Goal: Task Accomplishment & Management: Use online tool/utility

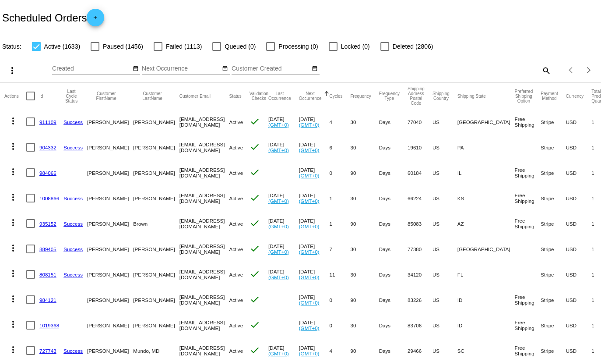
click at [546, 71] on mat-icon "search" at bounding box center [546, 71] width 11 height 14
click at [510, 71] on input "Search" at bounding box center [477, 68] width 150 height 7
paste input "[EMAIL_ADDRESS][DOMAIN_NAME]"
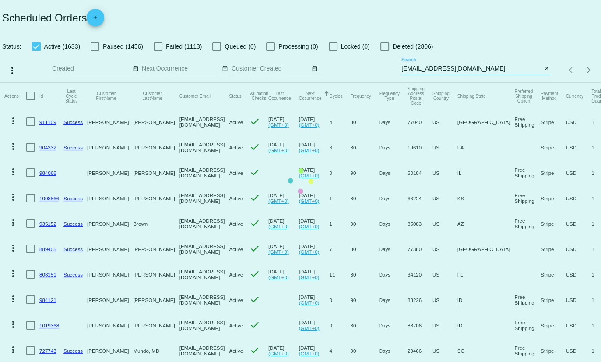
type input "[EMAIL_ADDRESS][DOMAIN_NAME]"
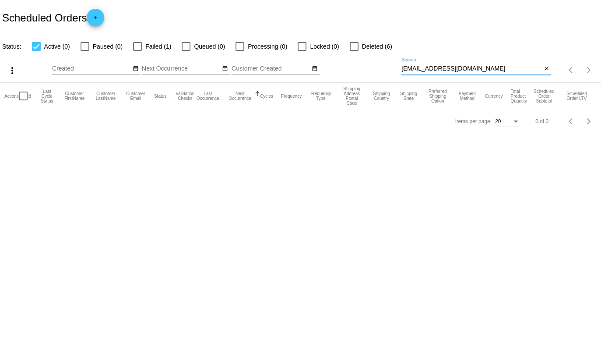
click at [407, 67] on input "[EMAIL_ADDRESS][DOMAIN_NAME]" at bounding box center [472, 68] width 141 height 7
click at [133, 43] on div at bounding box center [137, 46] width 9 height 9
click at [137, 51] on input "Failed (1)" at bounding box center [137, 51] width 0 height 0
checkbox input "true"
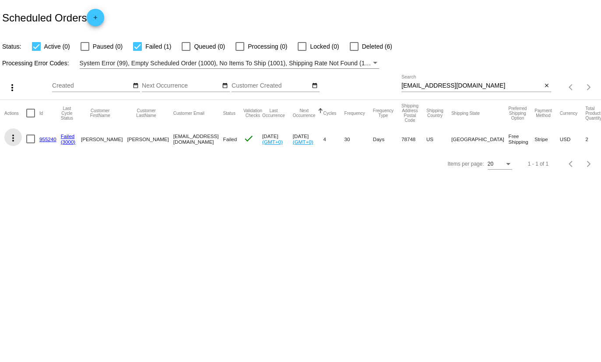
click at [11, 139] on mat-icon "more_vert" at bounding box center [13, 138] width 11 height 11
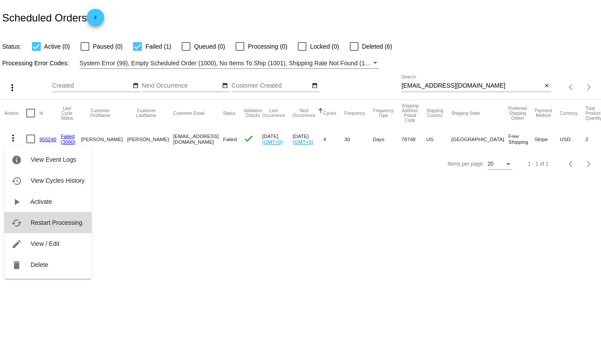
click at [39, 226] on span "Restart Processing" at bounding box center [57, 222] width 52 height 7
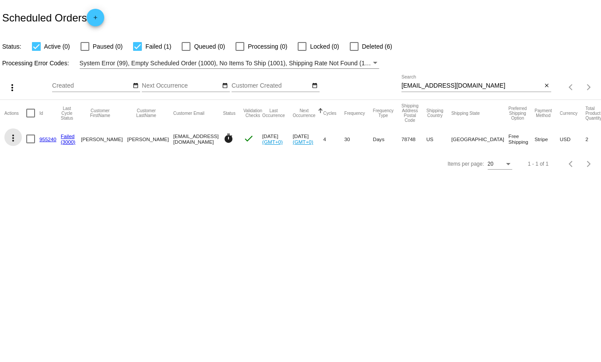
click at [11, 138] on mat-icon "more_vert" at bounding box center [13, 138] width 11 height 11
click at [462, 86] on div at bounding box center [300, 181] width 601 height 362
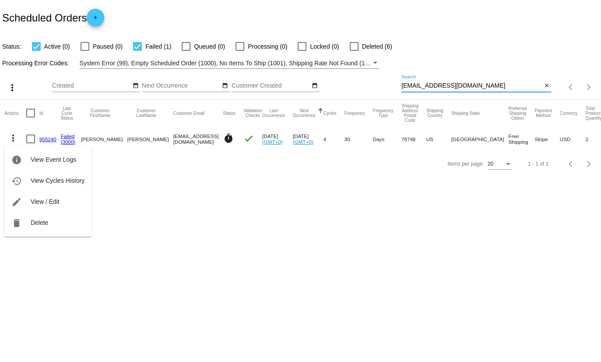
click at [462, 86] on input "[EMAIL_ADDRESS][DOMAIN_NAME]" at bounding box center [472, 85] width 141 height 7
paste input "[EMAIL_ADDRESS]"
type input "[EMAIL_ADDRESS][DOMAIN_NAME]"
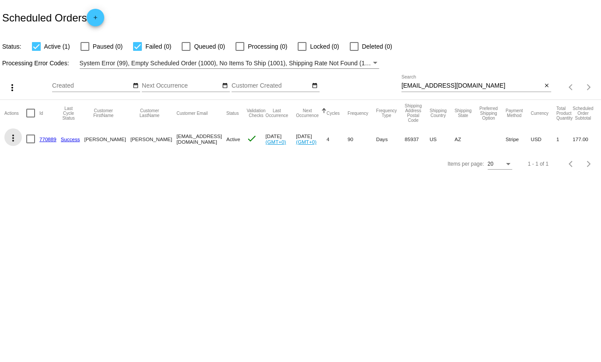
click at [12, 138] on mat-icon "more_vert" at bounding box center [13, 138] width 11 height 11
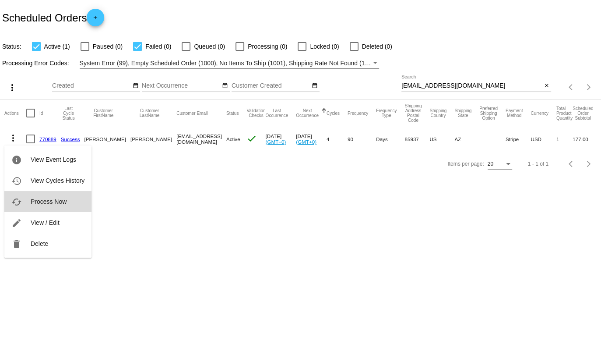
click at [34, 204] on span "Process Now" at bounding box center [49, 201] width 36 height 7
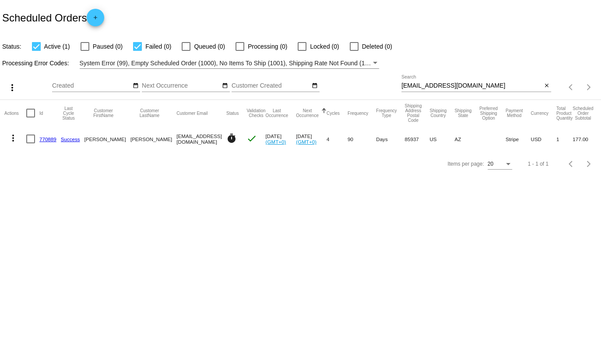
click at [141, 319] on body "Scheduled Orders add Status: Active (1) Paused (0) Failed (0) Queued (0) Proces…" at bounding box center [300, 181] width 601 height 362
click at [198, 2] on div "Scheduled Orders add" at bounding box center [300, 17] width 601 height 35
